Goal: Task Accomplishment & Management: Manage account settings

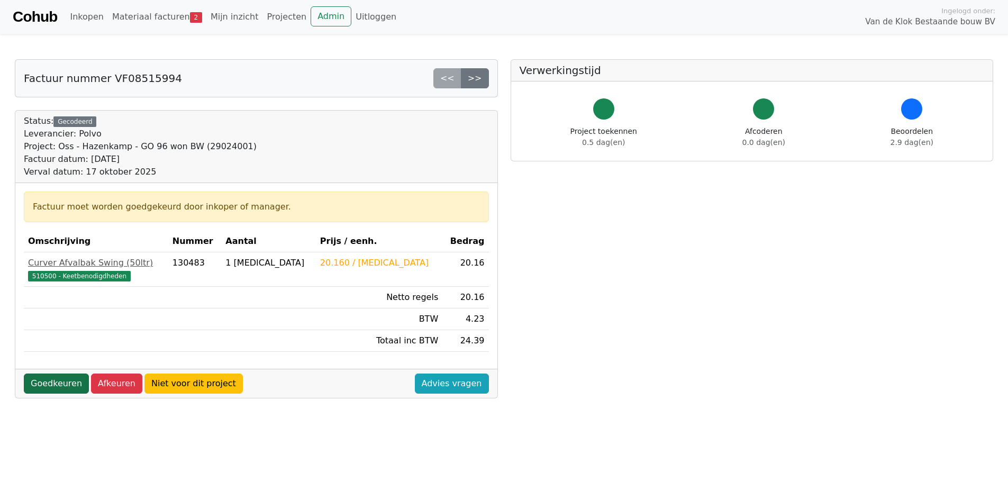
click at [68, 384] on link "Goedkeuren" at bounding box center [56, 384] width 65 height 20
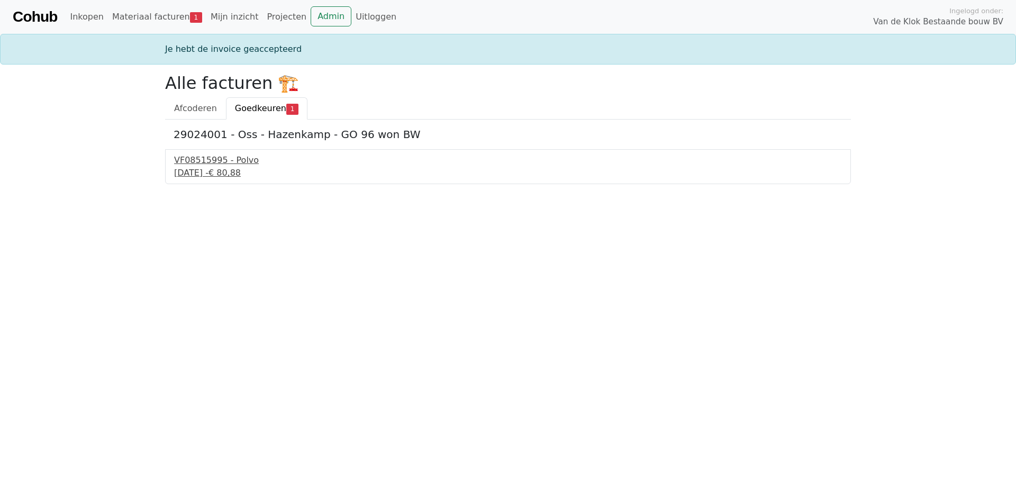
click at [220, 160] on div "VF08515995 - Polvo" at bounding box center [508, 160] width 668 height 13
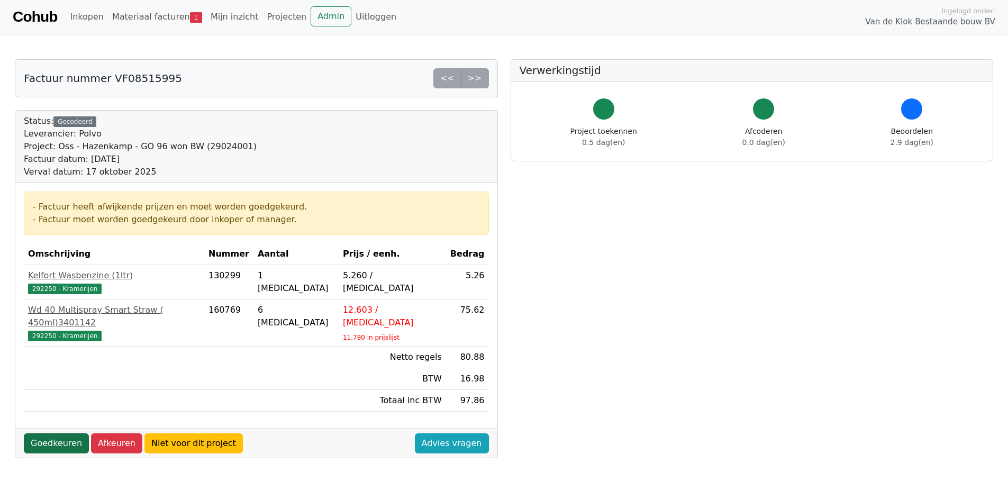
click at [62, 433] on link "Goedkeuren" at bounding box center [56, 443] width 65 height 20
